Goal: Complete application form

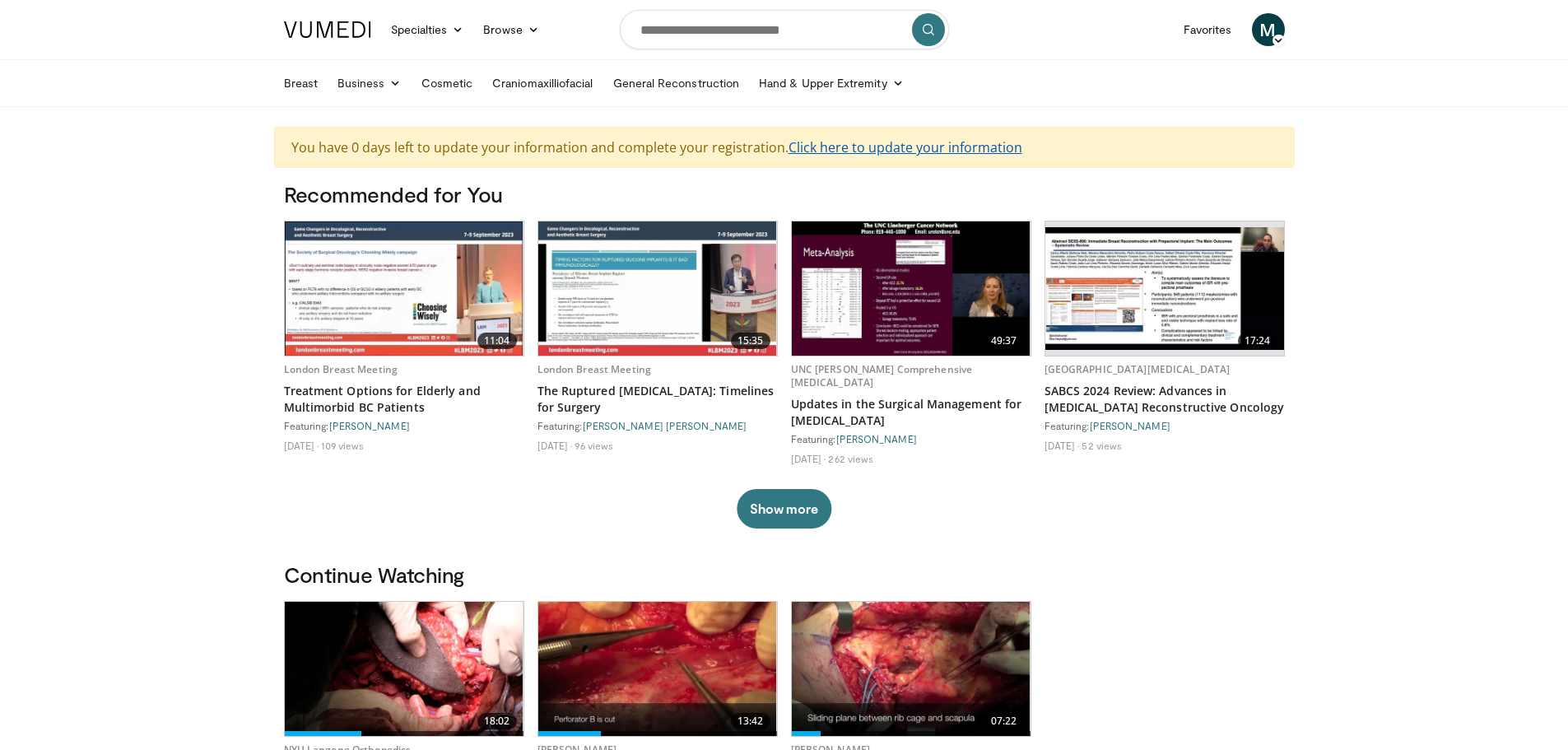
click at [913, 153] on link "Click here to update your information" at bounding box center [905, 147] width 234 height 18
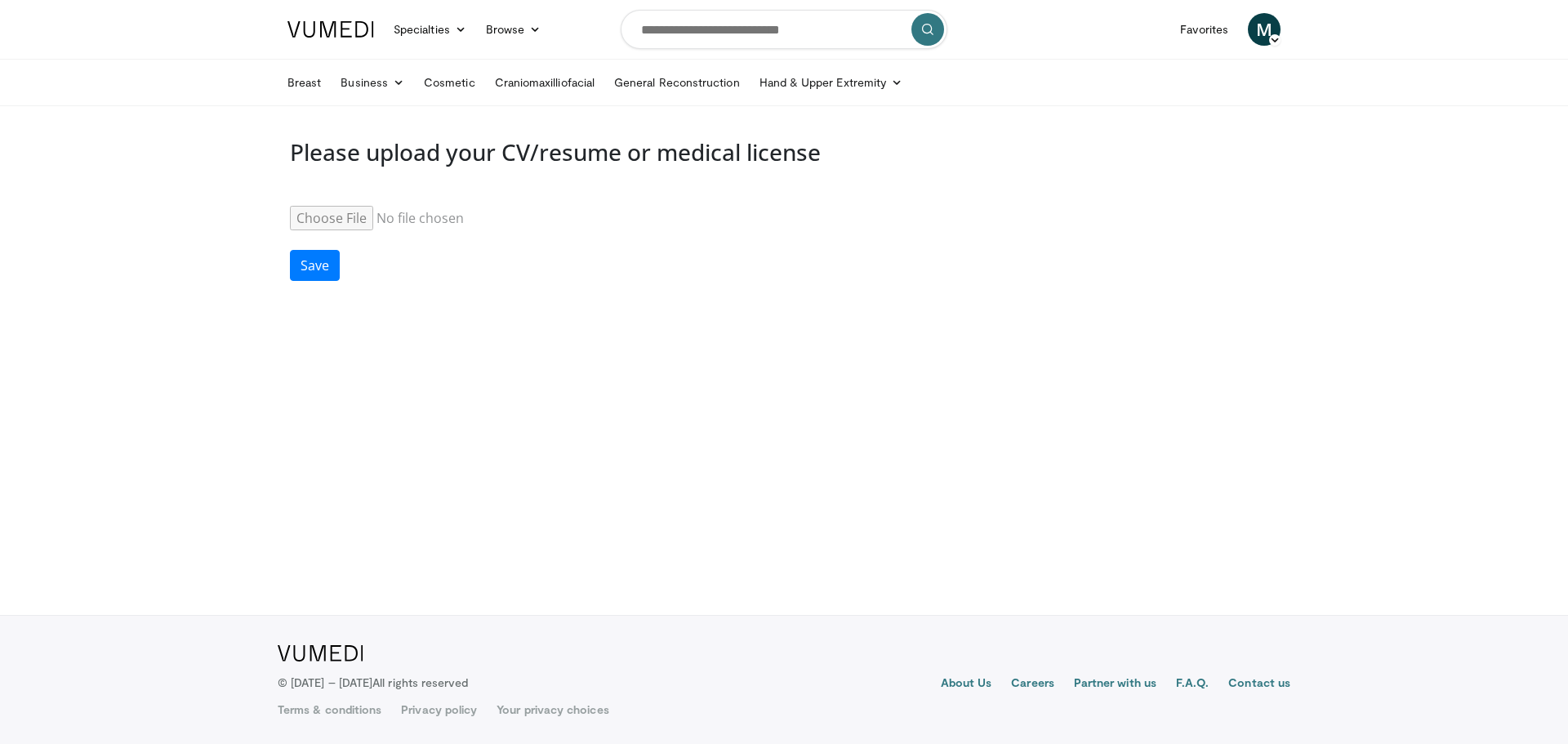
click at [352, 214] on input "Resume" at bounding box center [415, 218] width 250 height 24
type input "**********"
click at [318, 272] on button "Save" at bounding box center [315, 265] width 50 height 31
click at [362, 22] on img at bounding box center [331, 30] width 86 height 17
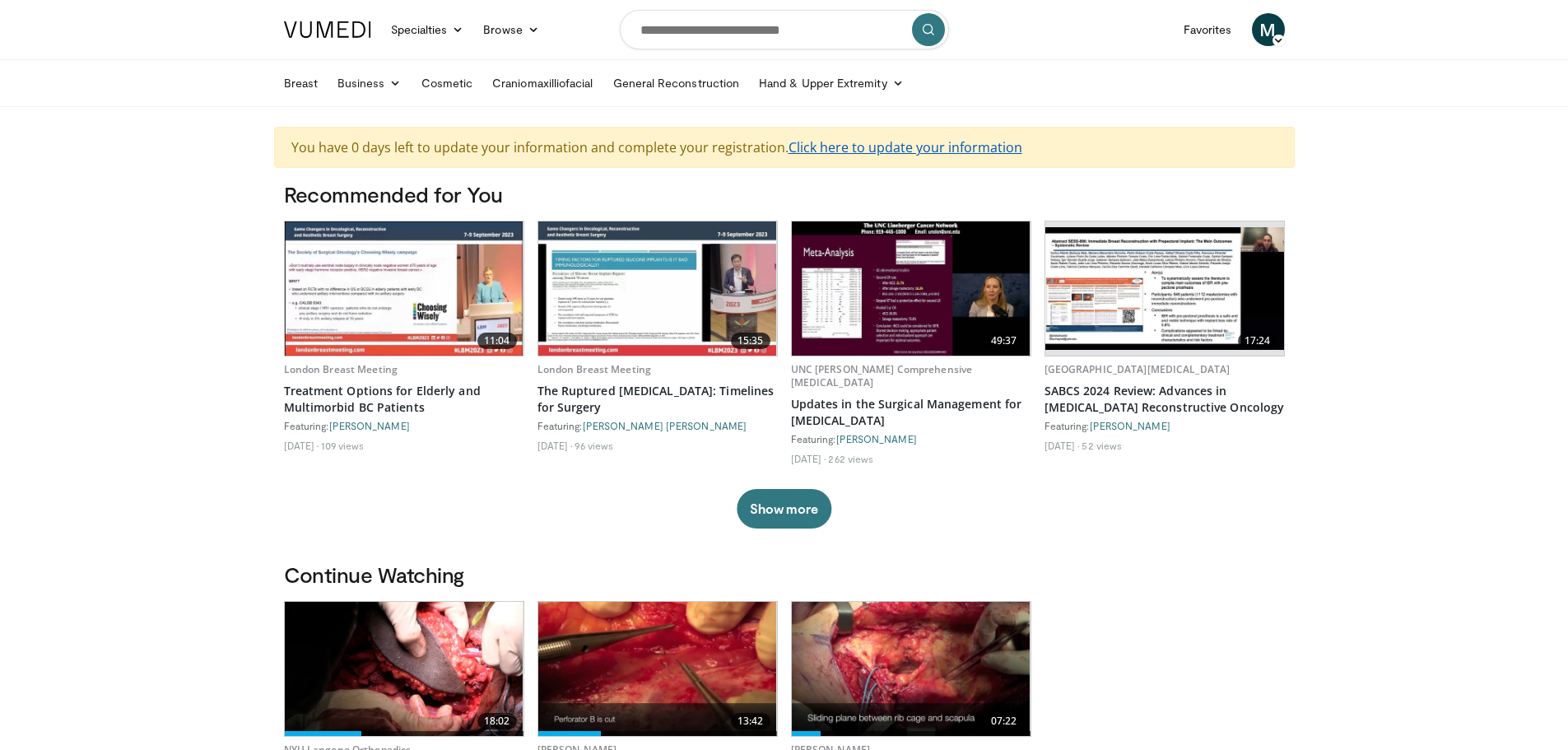
click at [963, 146] on link "Click here to update your information" at bounding box center [905, 147] width 234 height 18
